Goal: Obtain resource: Download file/media

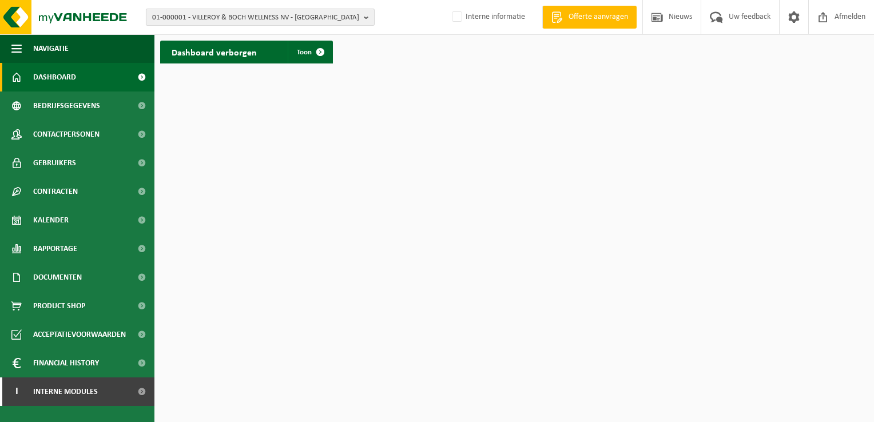
click at [367, 15] on b "button" at bounding box center [369, 17] width 10 height 16
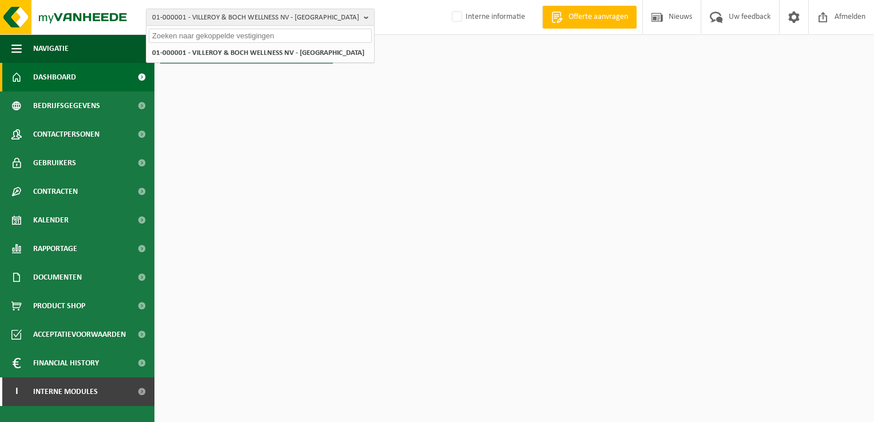
click at [330, 37] on input "text" at bounding box center [260, 36] width 223 height 14
paste input "01-085914"
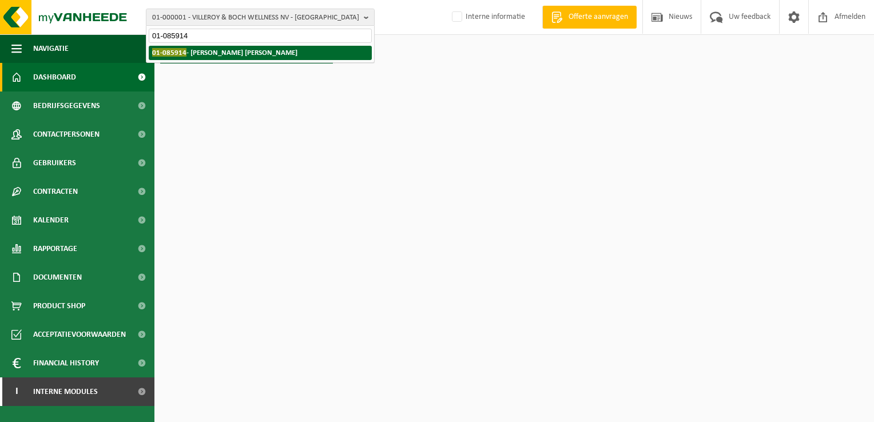
type input "01-085914"
click at [281, 54] on strong "01-085914 - ROEDTS KRISTOF BAKKERIJ - MOERKERKE" at bounding box center [224, 52] width 145 height 9
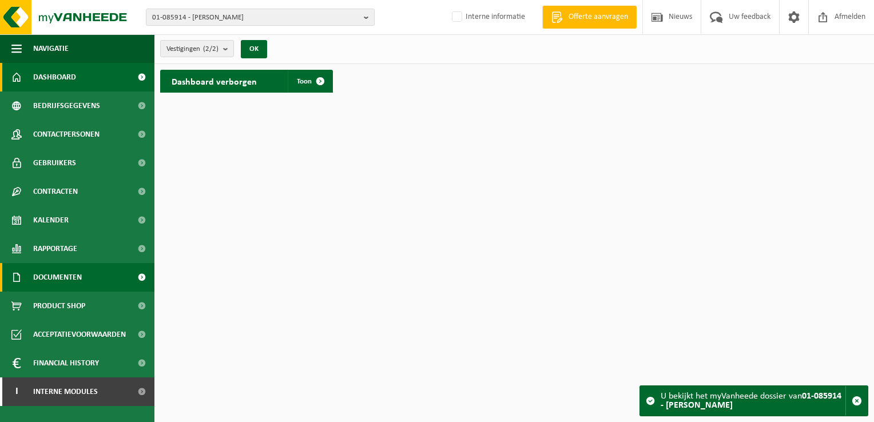
click at [64, 277] on span "Documenten" at bounding box center [57, 277] width 49 height 29
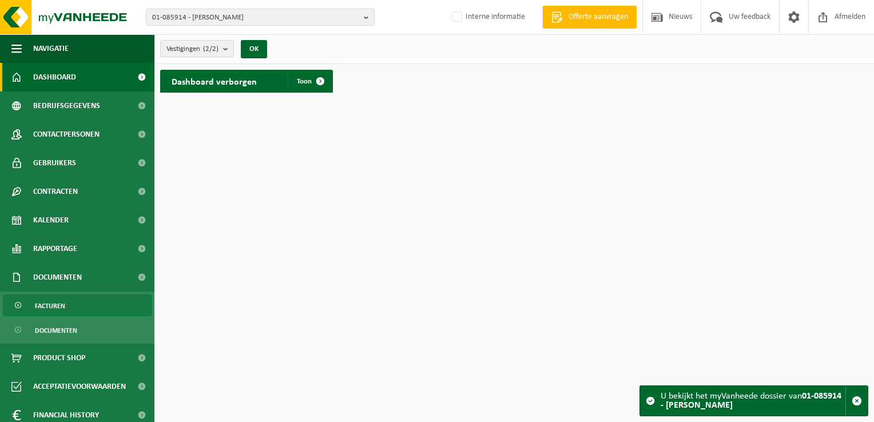
click at [55, 306] on span "Facturen" at bounding box center [50, 306] width 30 height 22
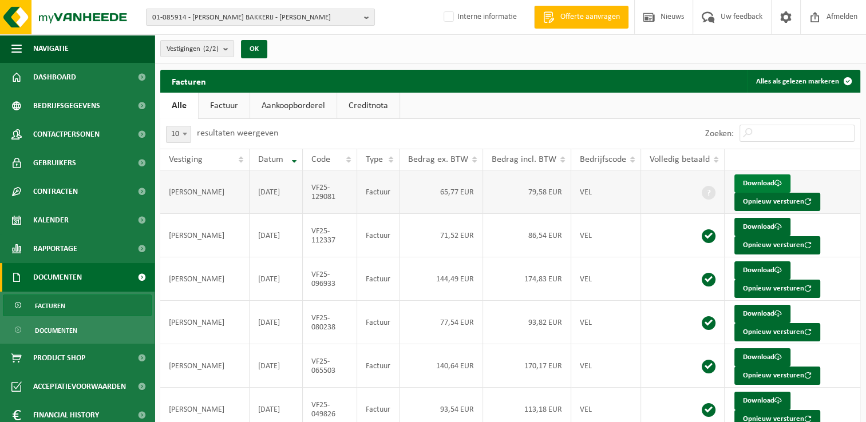
click at [748, 180] on link "Download" at bounding box center [762, 183] width 56 height 18
click at [851, 14] on span "Afmelden" at bounding box center [841, 17] width 37 height 34
